Goal: Task Accomplishment & Management: Manage account settings

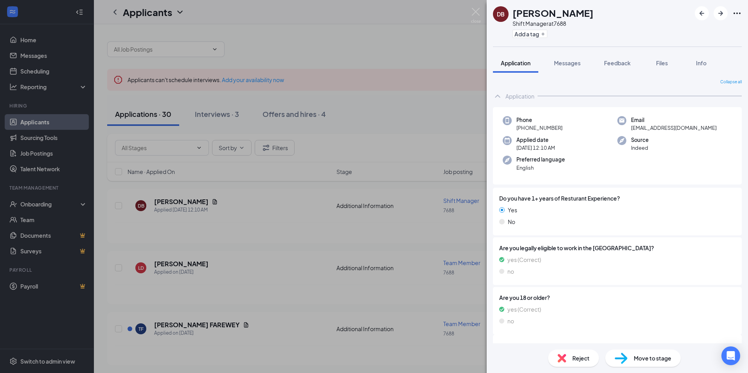
click at [427, 145] on div "DB [PERSON_NAME] Shift Manager at 7688 Add a tag Application Messages Feedback …" at bounding box center [374, 186] width 748 height 373
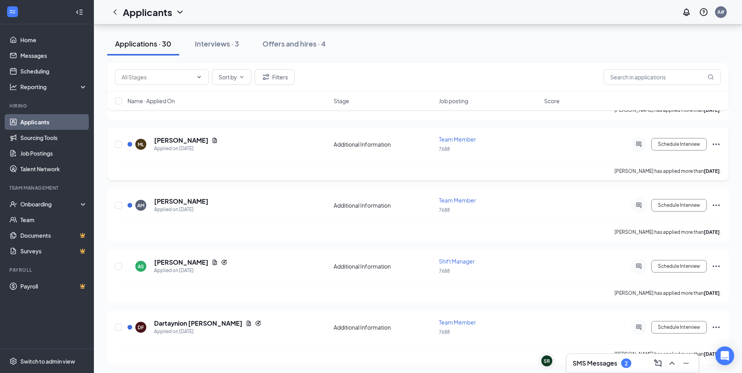
scroll to position [430, 0]
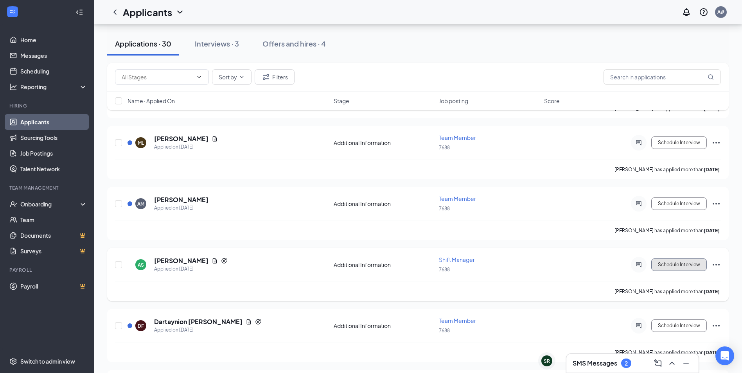
click at [669, 268] on button "Schedule Interview" at bounding box center [679, 264] width 56 height 13
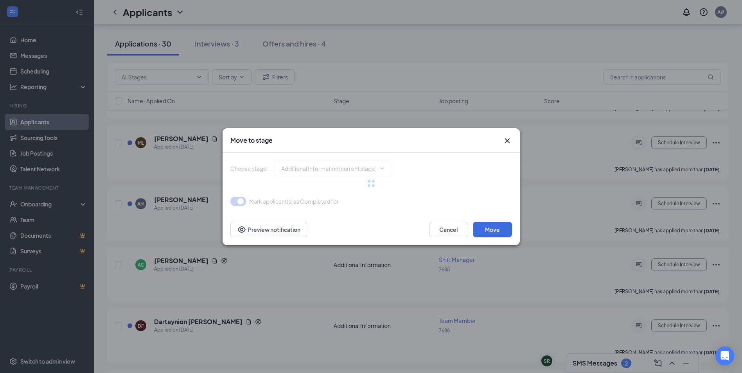
type input "Onsite Interview (next stage)"
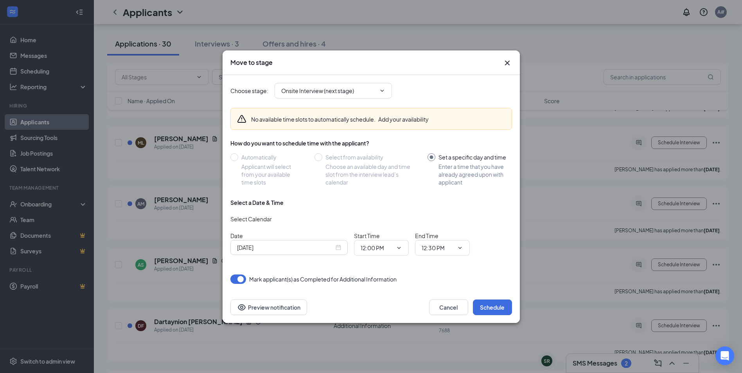
click at [333, 250] on input "[DATE]" at bounding box center [285, 247] width 97 height 9
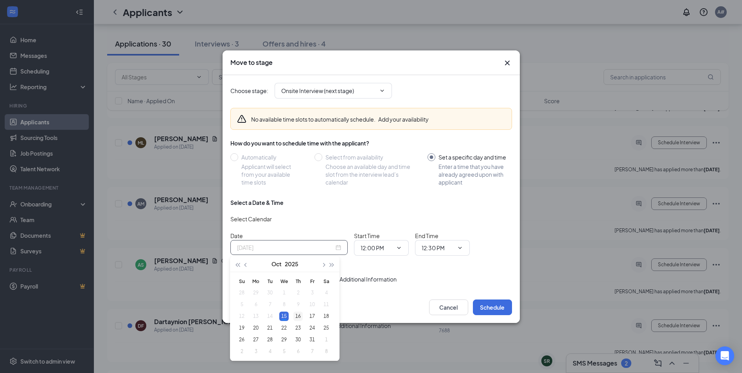
type input "[DATE]"
drag, startPoint x: 294, startPoint y: 316, endPoint x: 299, endPoint y: 312, distance: 5.9
click at [294, 316] on div "16" at bounding box center [297, 316] width 9 height 9
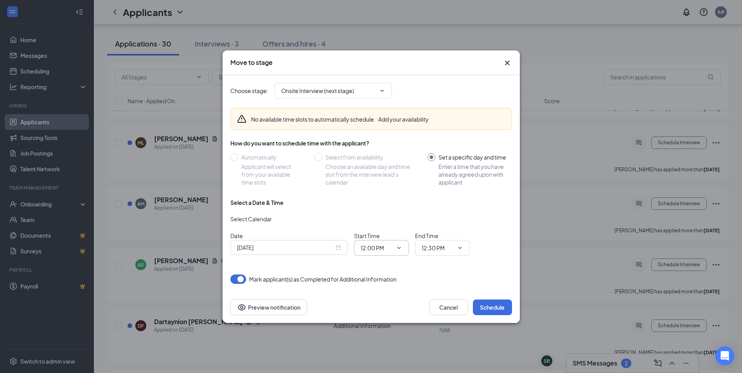
click at [401, 249] on icon "ChevronDown" at bounding box center [399, 248] width 6 height 6
click at [380, 197] on div "03:00 PM" at bounding box center [378, 196] width 23 height 9
type input "03:00 PM"
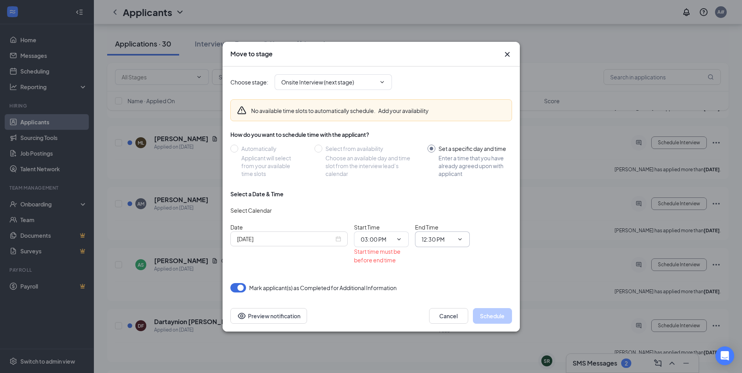
click at [454, 238] on span "12:30 PM" at bounding box center [442, 239] width 55 height 16
click at [459, 242] on icon "ChevronDown" at bounding box center [460, 239] width 6 height 6
click at [444, 218] on div "03:30 PM" at bounding box center [449, 224] width 55 height 18
type input "03:30 PM"
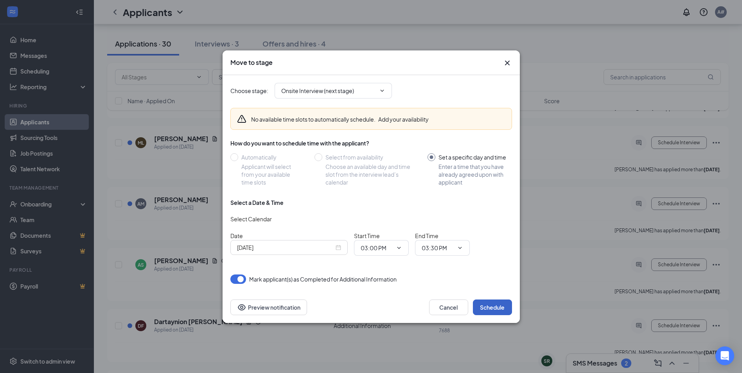
click at [491, 305] on button "Schedule" at bounding box center [492, 308] width 39 height 16
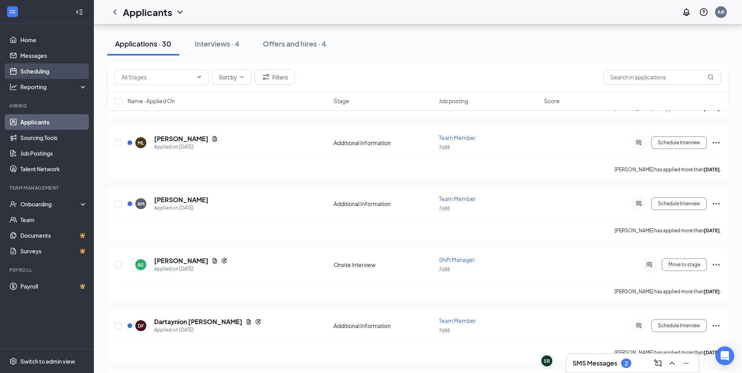
click at [32, 73] on link "Scheduling" at bounding box center [53, 71] width 67 height 16
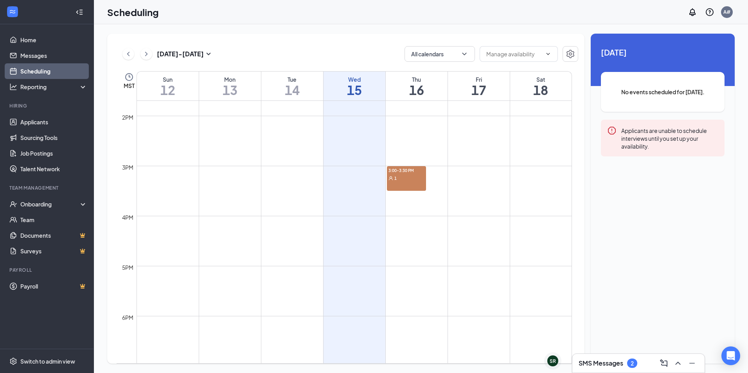
scroll to position [665, 0]
click at [405, 200] on div "1" at bounding box center [406, 199] width 39 height 8
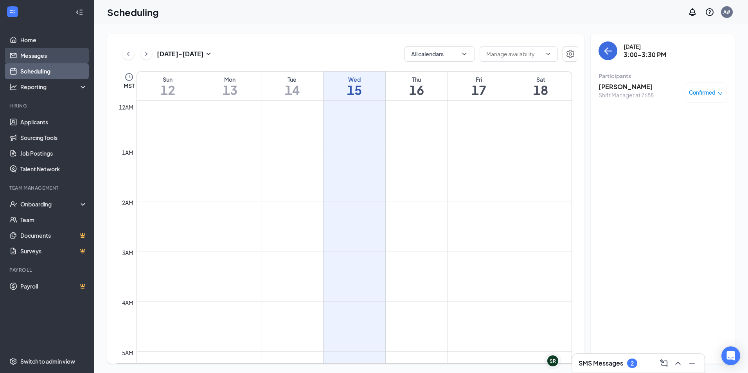
click at [29, 53] on link "Messages" at bounding box center [53, 56] width 67 height 16
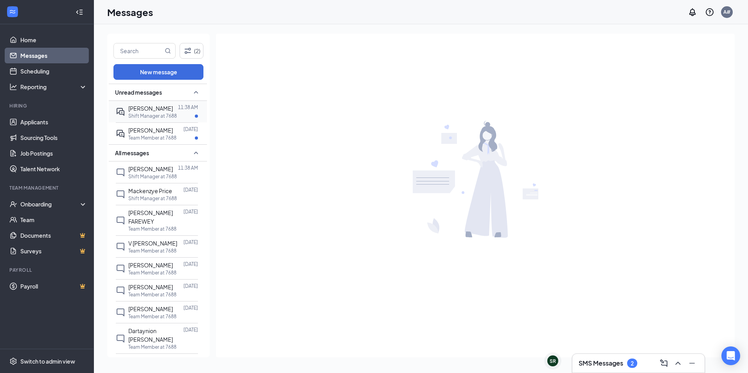
click at [159, 113] on div "[PERSON_NAME]" at bounding box center [150, 108] width 45 height 9
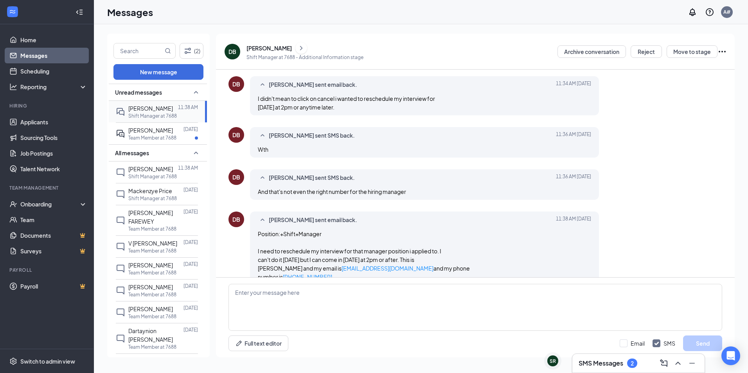
scroll to position [234, 0]
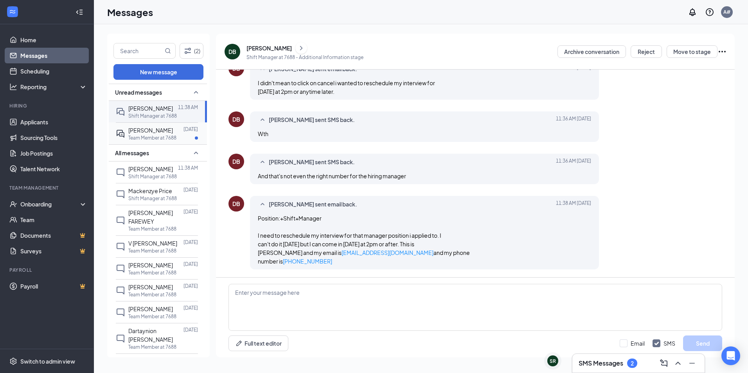
click at [138, 141] on p "Team Member at 7688" at bounding box center [152, 138] width 48 height 7
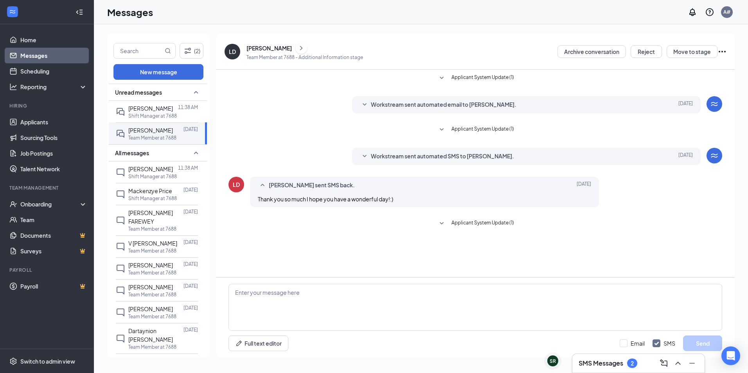
click at [378, 156] on span "Workstream sent automated SMS to [PERSON_NAME]." at bounding box center [442, 156] width 143 height 9
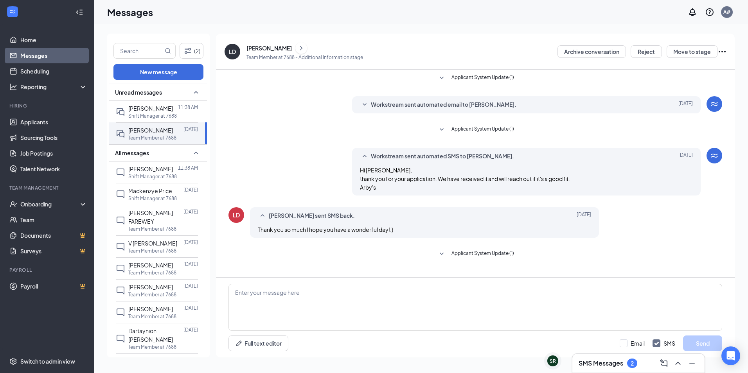
click at [377, 156] on span "Workstream sent automated SMS to [PERSON_NAME]." at bounding box center [442, 156] width 143 height 9
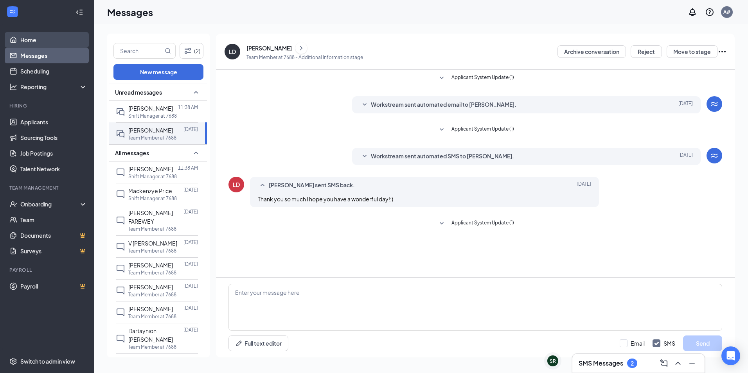
click at [20, 42] on link "Home" at bounding box center [53, 40] width 67 height 16
